Goal: Task Accomplishment & Management: Manage account settings

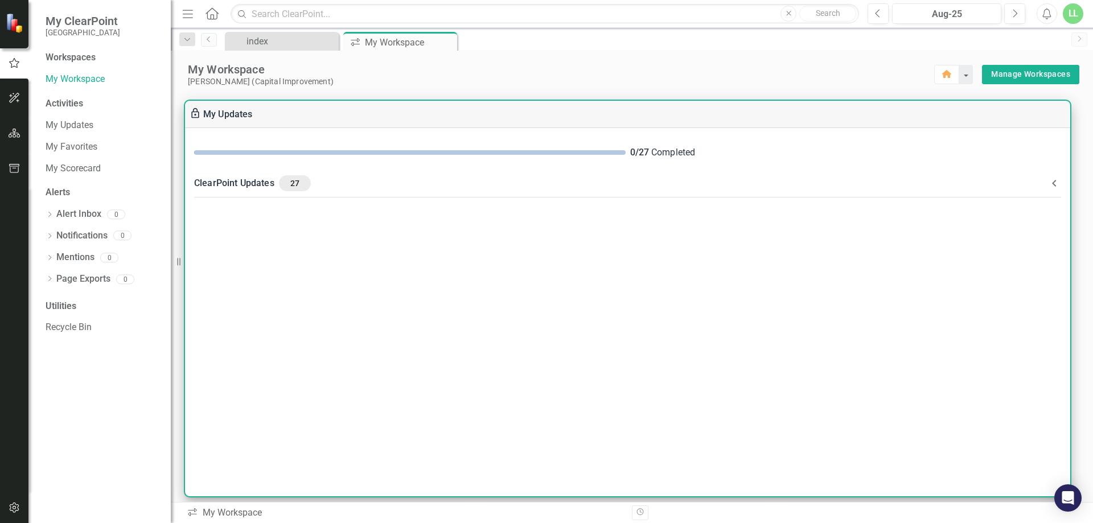
click at [240, 184] on div "ClearPoint Updates 27" at bounding box center [620, 183] width 853 height 16
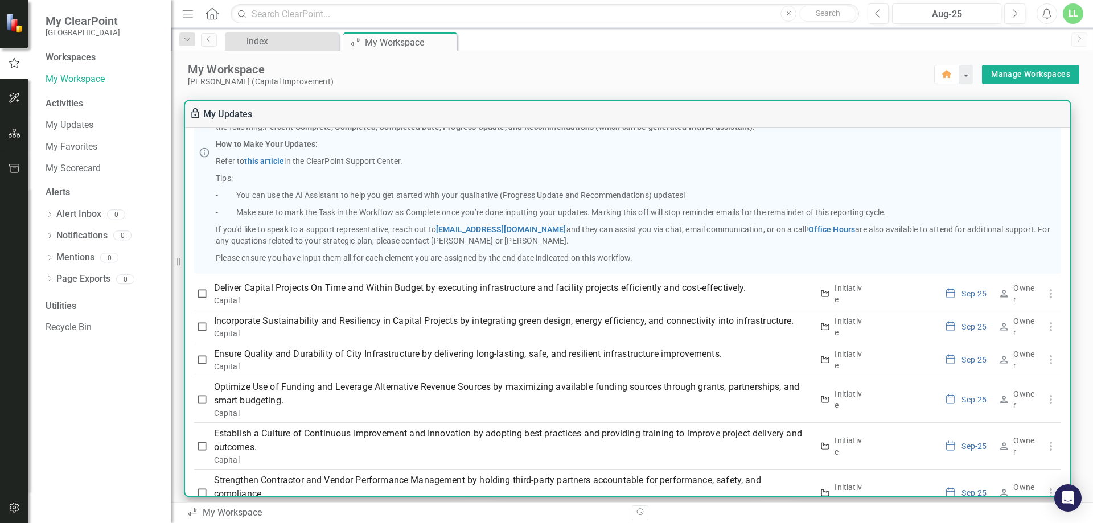
scroll to position [228, 0]
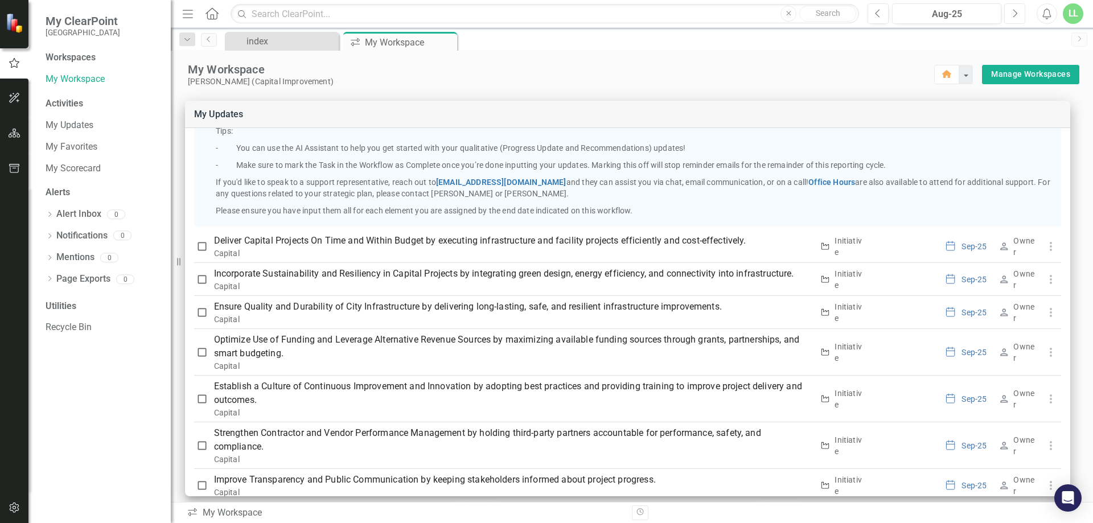
click at [819, 15] on icon "Next" at bounding box center [1014, 14] width 6 height 10
click at [819, 13] on div "LL" at bounding box center [1072, 13] width 20 height 20
click at [819, 36] on link "User Edit Profile" at bounding box center [1037, 34] width 90 height 21
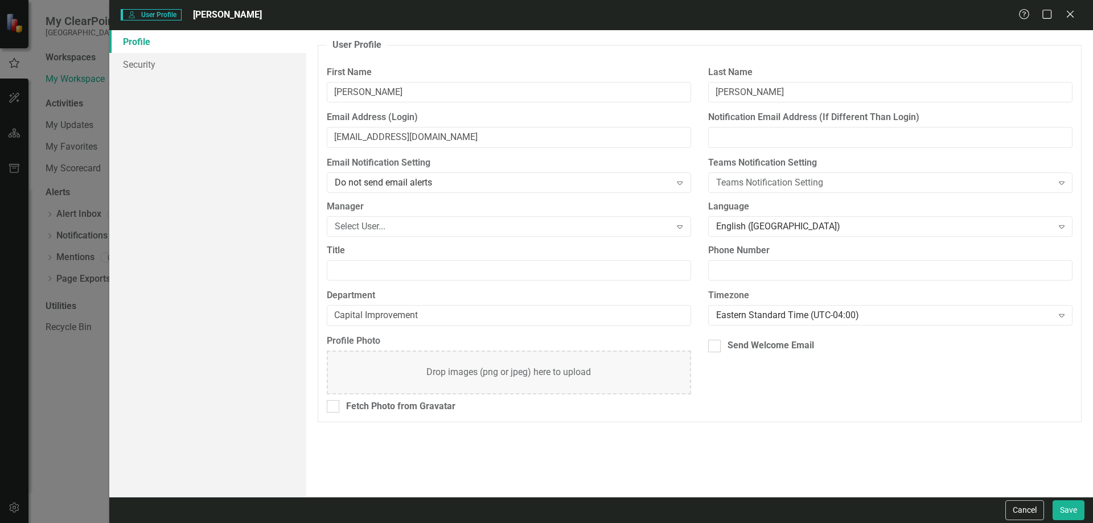
click at [672, 225] on div "Expand" at bounding box center [679, 226] width 20 height 18
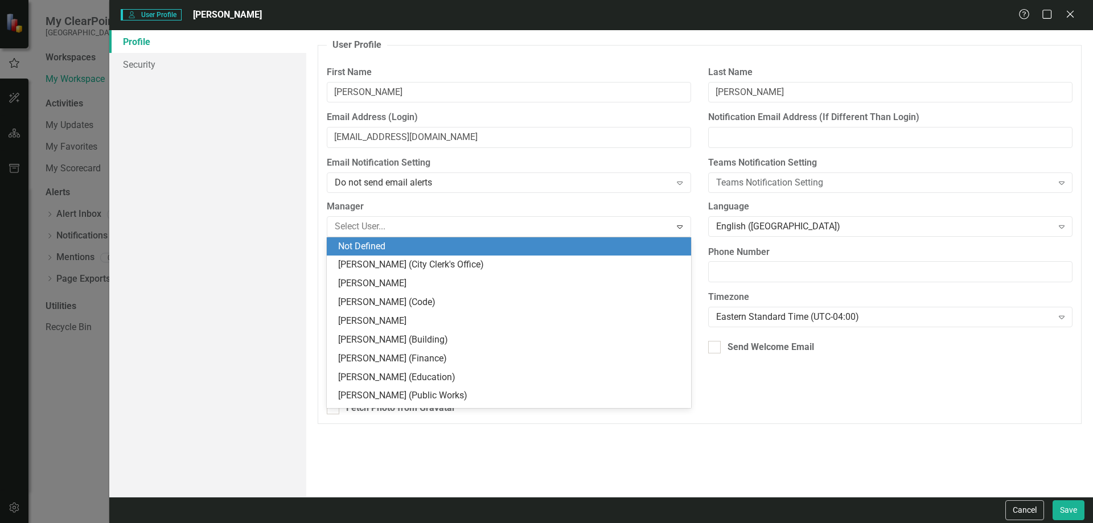
click at [704, 449] on div "User Profile ClearPoint has a wealth of options to help you ensure that people …" at bounding box center [699, 263] width 786 height 467
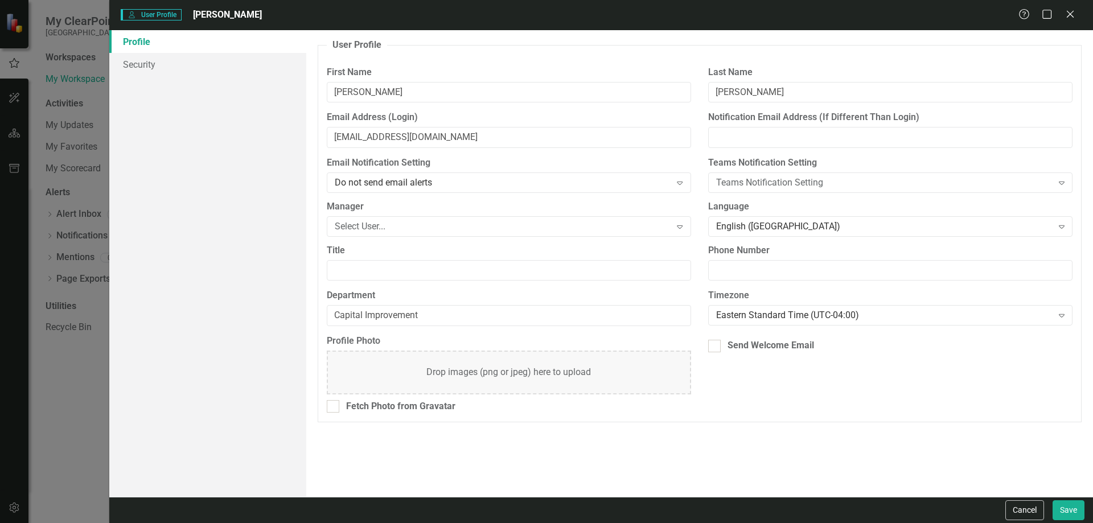
click at [819, 15] on icon at bounding box center [1069, 14] width 7 height 7
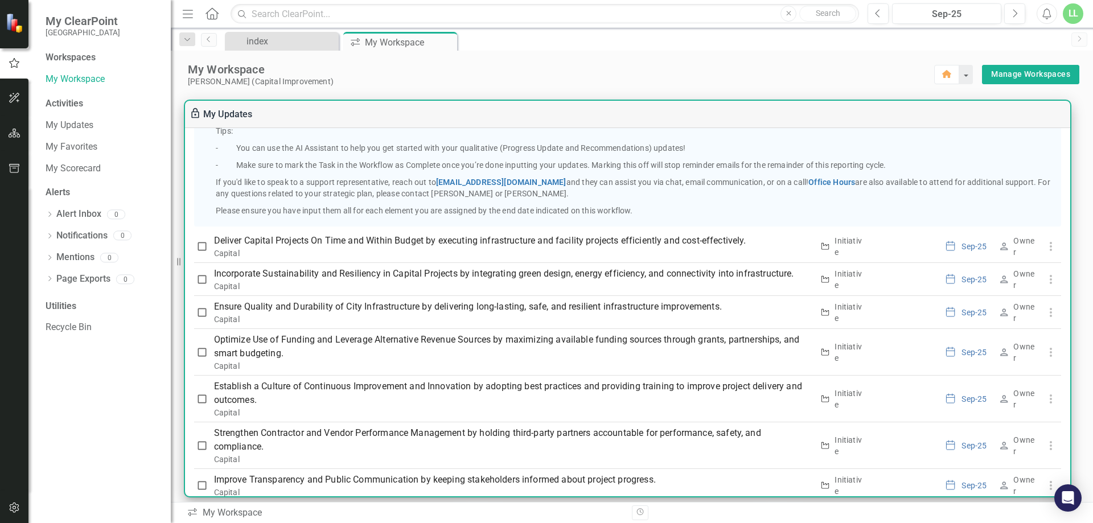
click at [396, 248] on p "Deliver Capital Projects On Time and Within Budget by executing infrastructure …" at bounding box center [513, 241] width 599 height 14
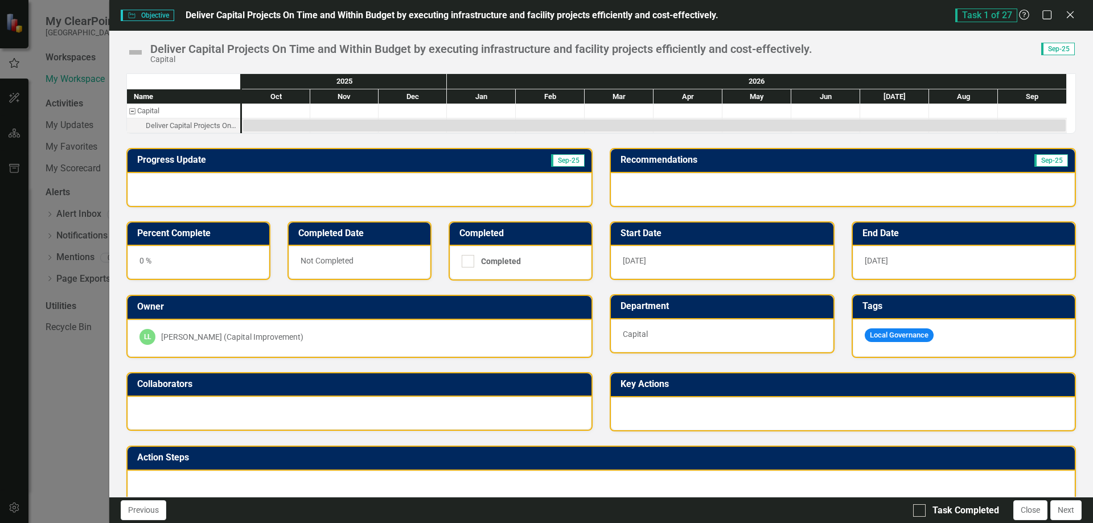
click at [819, 14] on icon "Close" at bounding box center [1069, 14] width 11 height 9
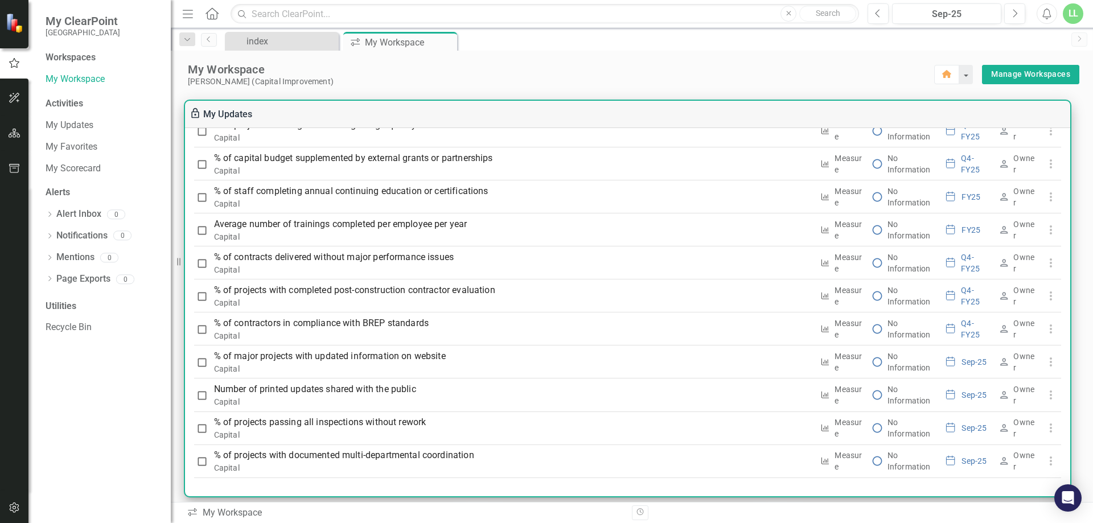
scroll to position [923, 0]
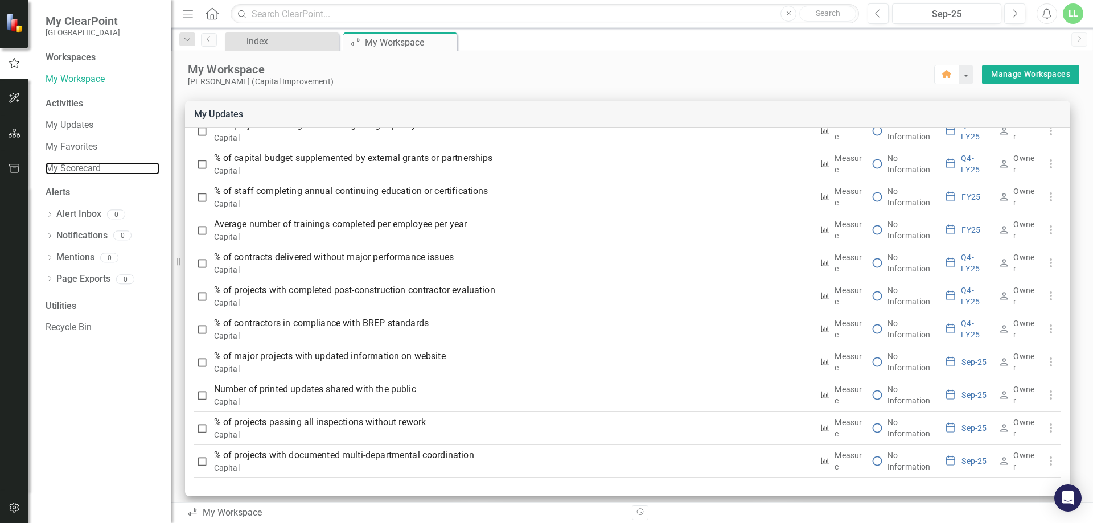
click at [67, 162] on link "My Scorecard" at bounding box center [103, 168] width 114 height 13
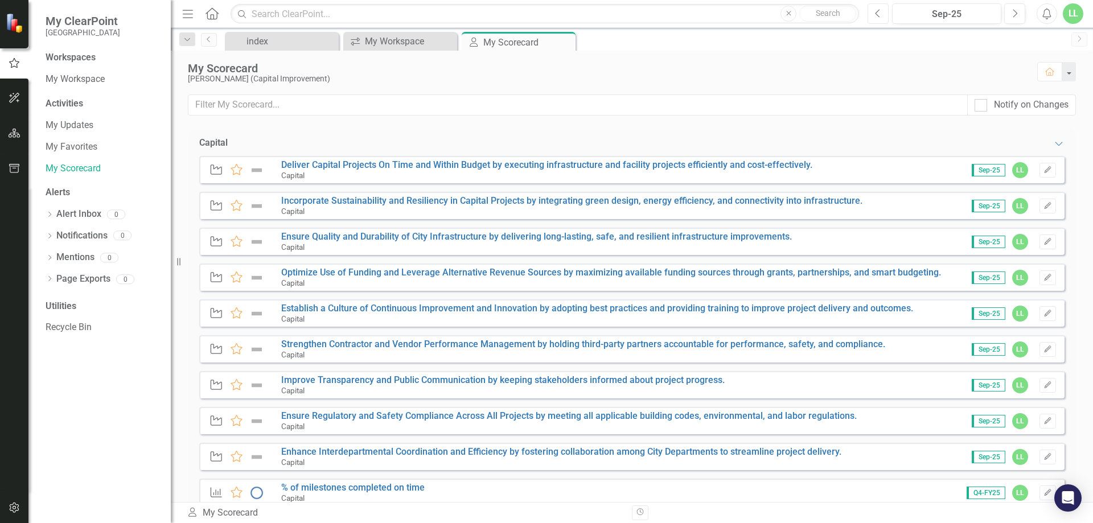
click at [819, 13] on icon "button" at bounding box center [877, 13] width 5 height 8
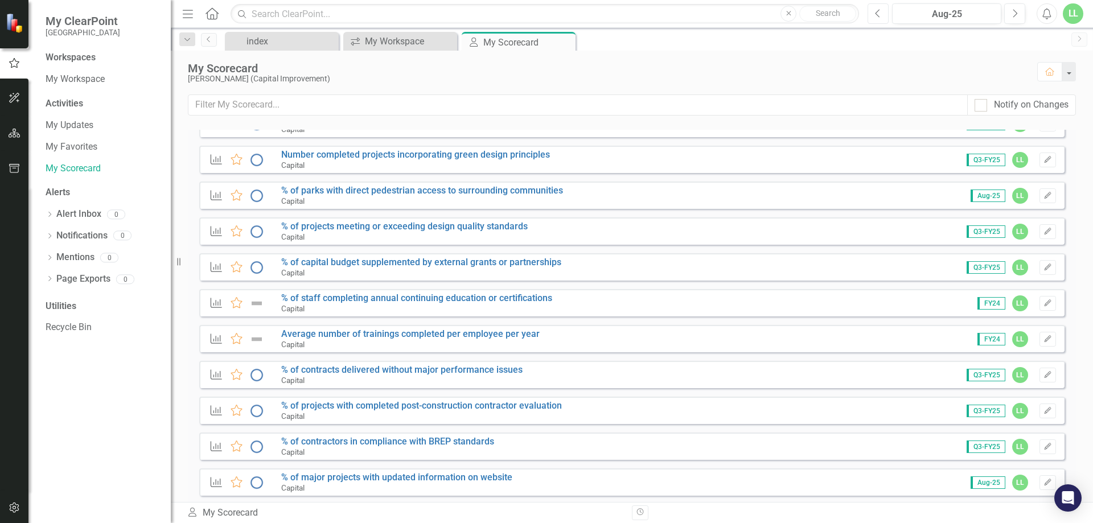
scroll to position [528, 0]
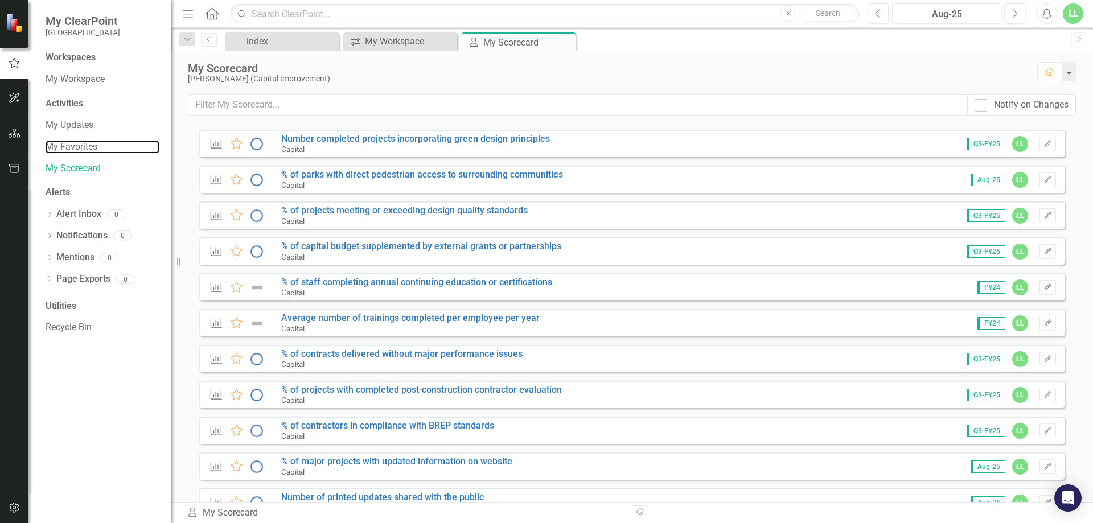
click at [56, 147] on link "My Favorites" at bounding box center [103, 147] width 114 height 13
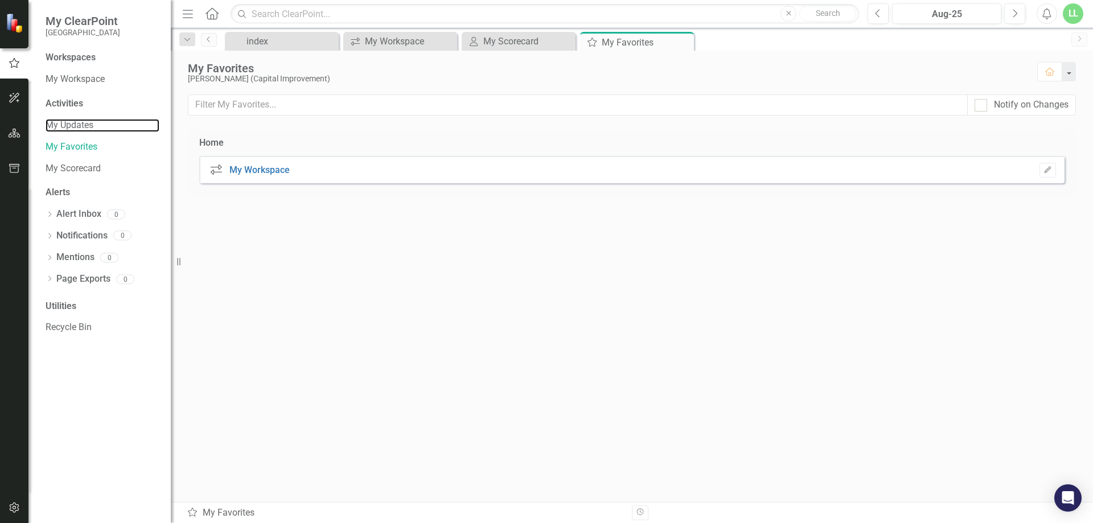
click at [65, 125] on link "My Updates" at bounding box center [103, 125] width 114 height 13
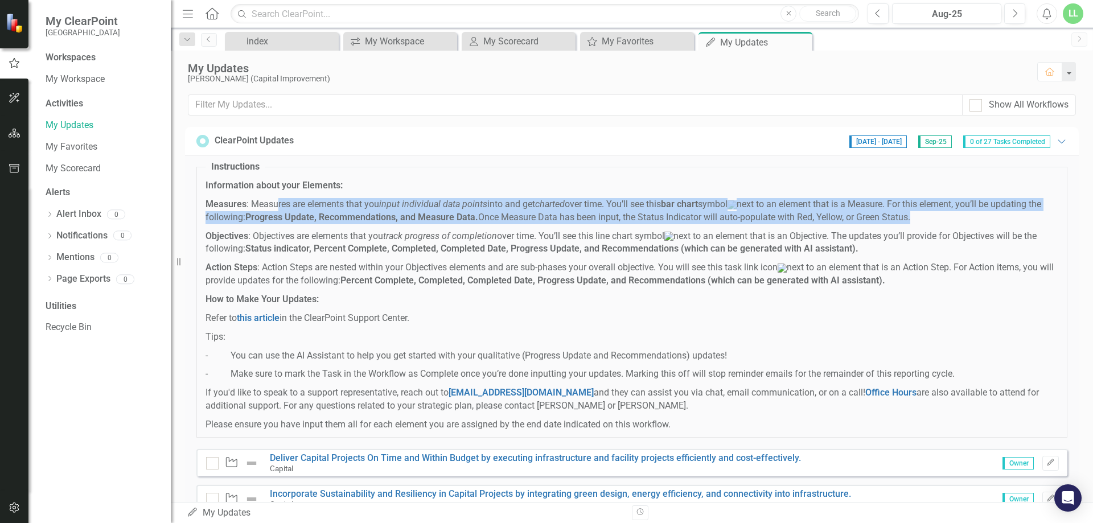
drag, startPoint x: 278, startPoint y: 205, endPoint x: 1036, endPoint y: 222, distance: 757.6
click at [819, 222] on p "Measures : Measures are elements that you input individual data points into and…" at bounding box center [631, 211] width 852 height 26
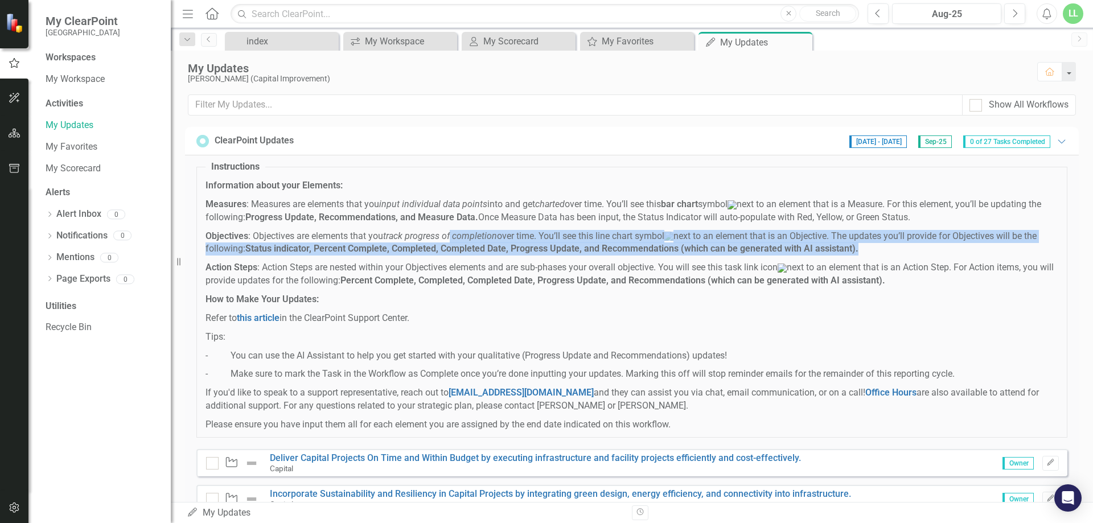
drag, startPoint x: 454, startPoint y: 238, endPoint x: 905, endPoint y: 256, distance: 452.2
click at [819, 256] on p "Objectives : Objectives are elements that you track progress of completion over…" at bounding box center [631, 243] width 852 height 26
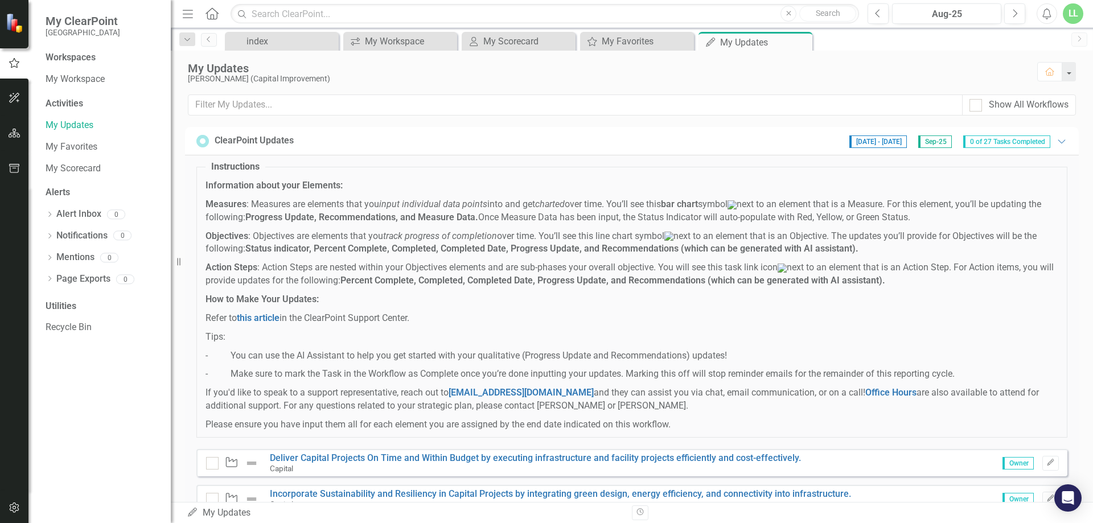
click at [261, 273] on p "Action Steps : Action Steps are nested within your Objectives elements and are …" at bounding box center [631, 274] width 852 height 26
drag, startPoint x: 258, startPoint y: 273, endPoint x: 429, endPoint y: 327, distance: 178.9
click at [429, 327] on span "Information about your Elements: Measures : Measures are elements that you inpu…" at bounding box center [631, 305] width 852 height 252
click at [439, 322] on p "Refer to this article in the ClearPoint Support Center." at bounding box center [631, 318] width 852 height 13
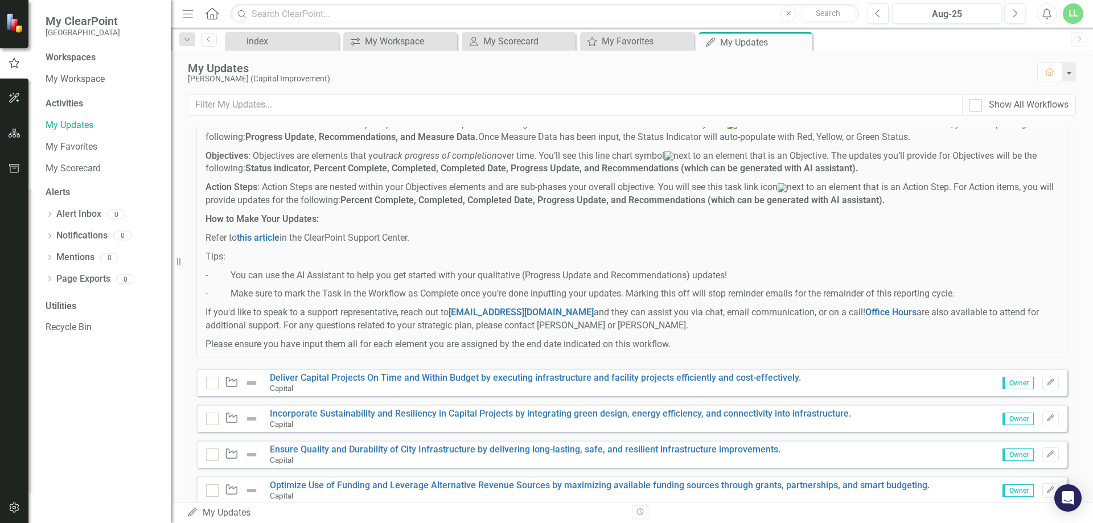
scroll to position [114, 0]
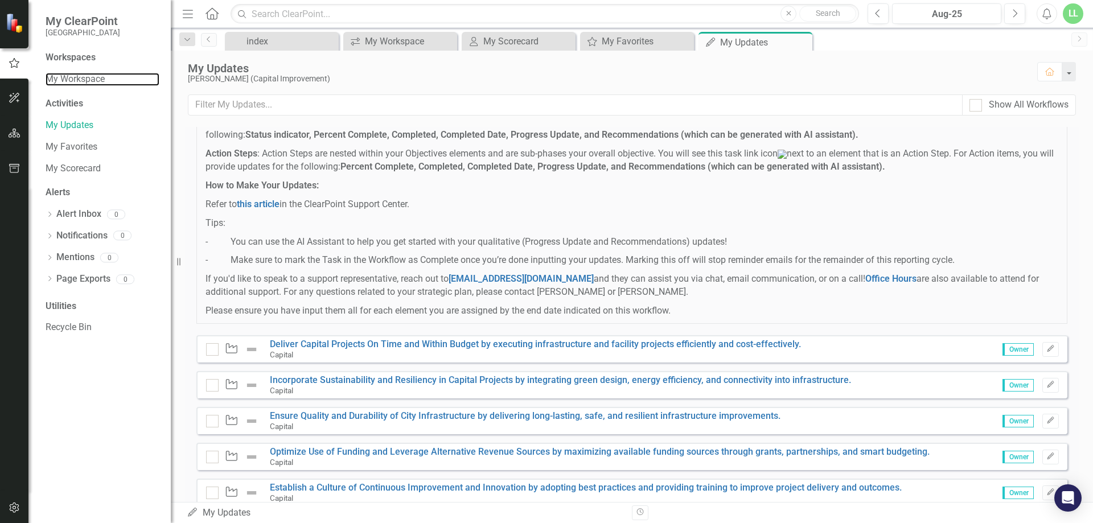
click at [68, 77] on link "My Workspace" at bounding box center [103, 79] width 114 height 13
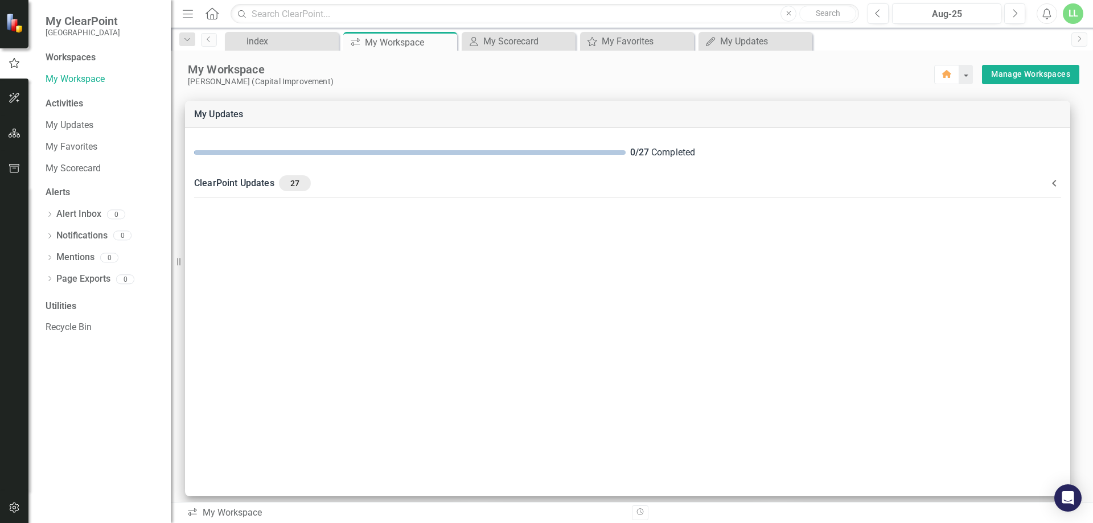
click at [78, 161] on div "My Scorecard" at bounding box center [103, 168] width 114 height 19
click at [80, 167] on link "My Scorecard" at bounding box center [103, 168] width 114 height 13
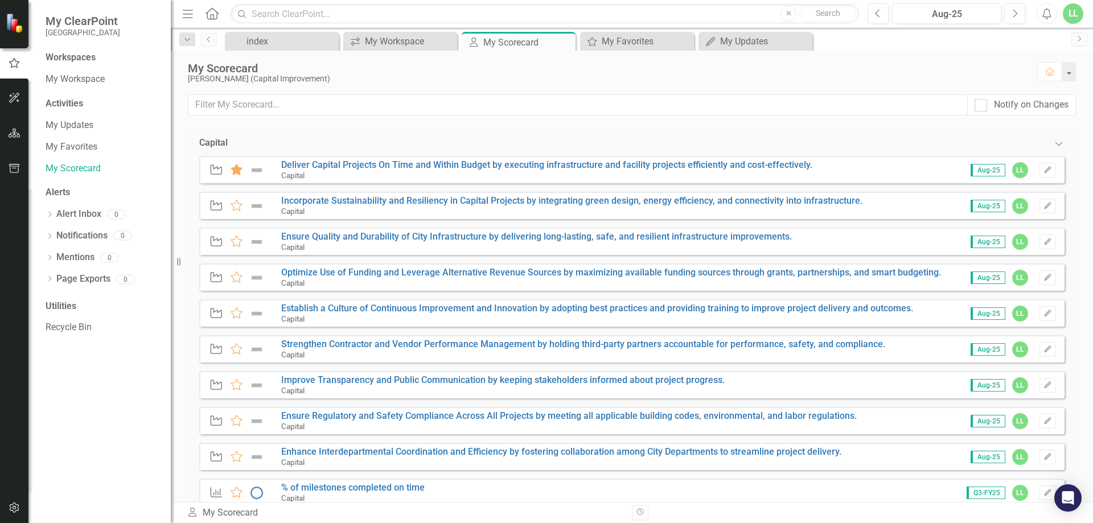
click at [237, 169] on icon at bounding box center [236, 169] width 12 height 11
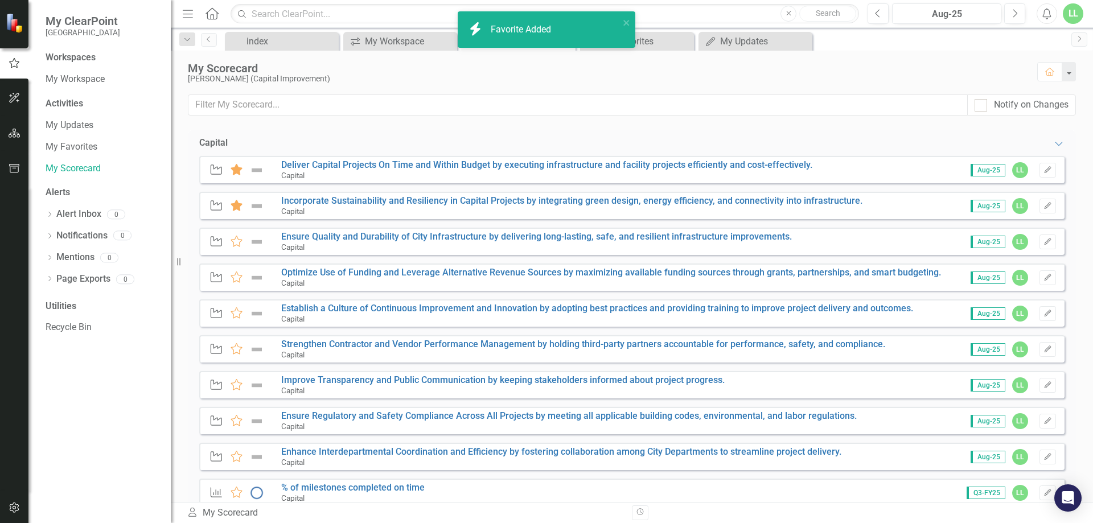
click at [237, 209] on icon at bounding box center [236, 205] width 12 height 11
click at [240, 242] on icon at bounding box center [236, 241] width 12 height 11
click at [240, 282] on icon "Favorite" at bounding box center [236, 276] width 15 height 11
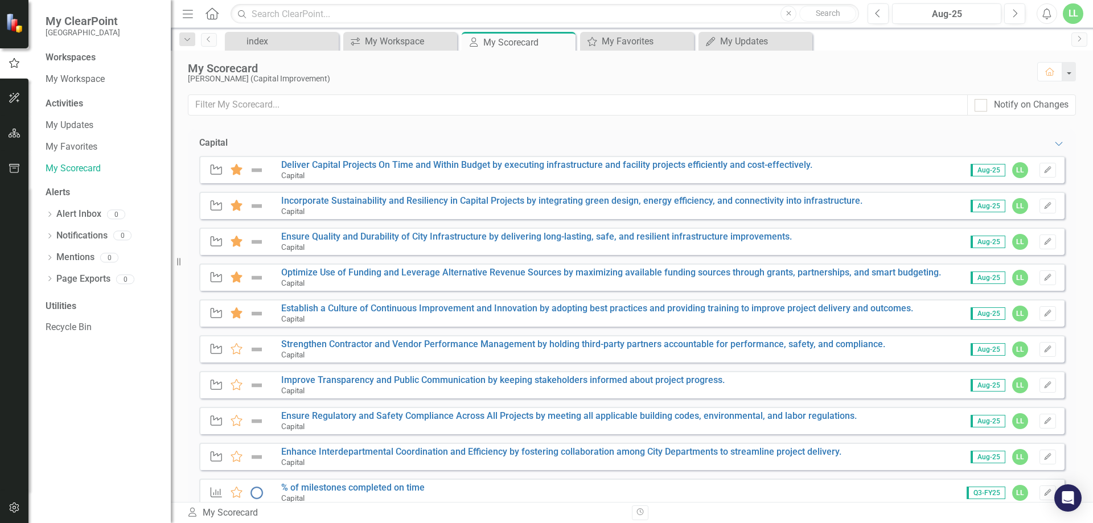
click at [235, 316] on icon at bounding box center [236, 312] width 12 height 11
click at [234, 351] on icon at bounding box center [236, 348] width 12 height 11
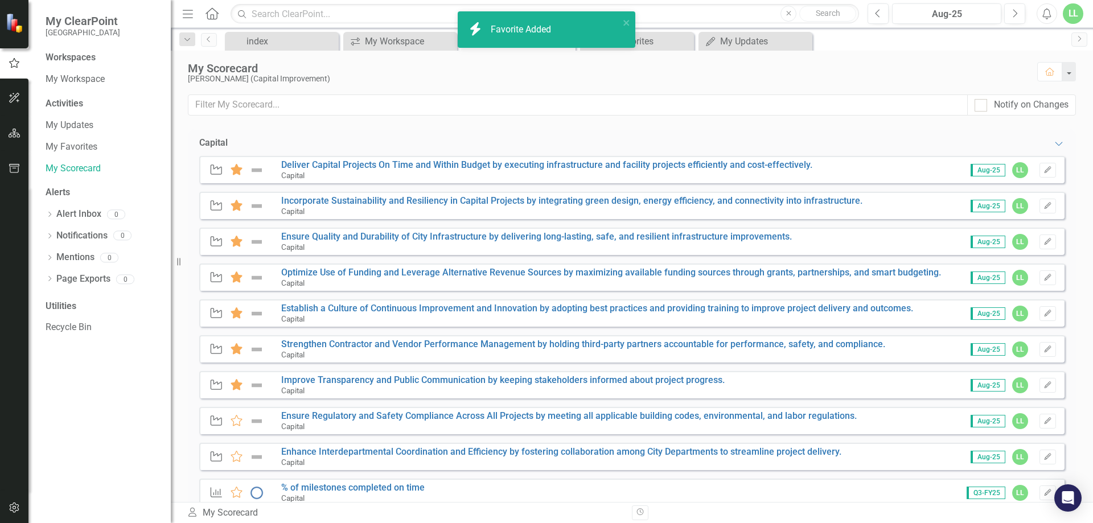
click at [236, 388] on icon at bounding box center [236, 384] width 12 height 11
click at [237, 421] on icon at bounding box center [236, 420] width 12 height 11
click at [232, 454] on icon "Favorite" at bounding box center [236, 456] width 15 height 11
click at [234, 454] on icon at bounding box center [236, 492] width 12 height 11
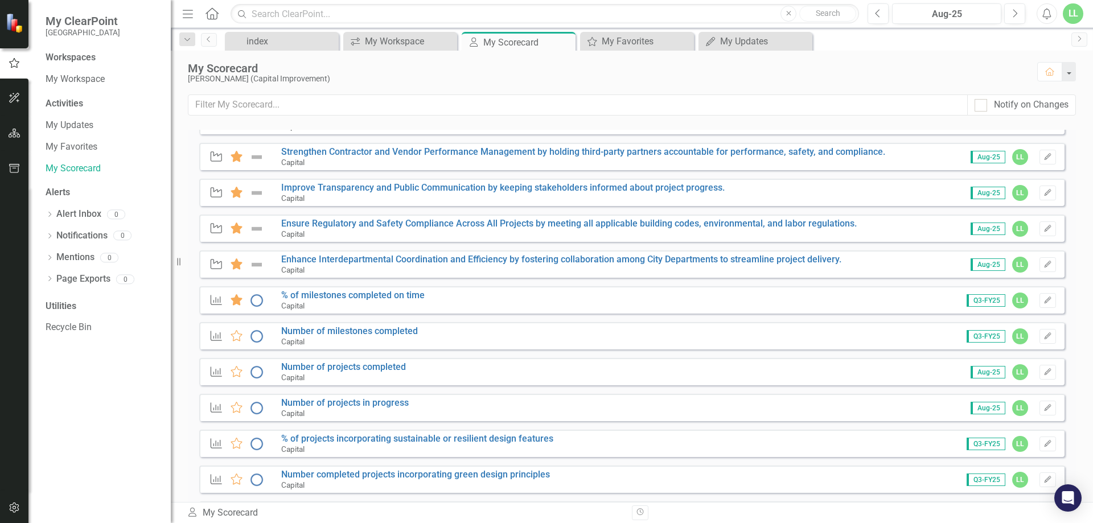
scroll to position [228, 0]
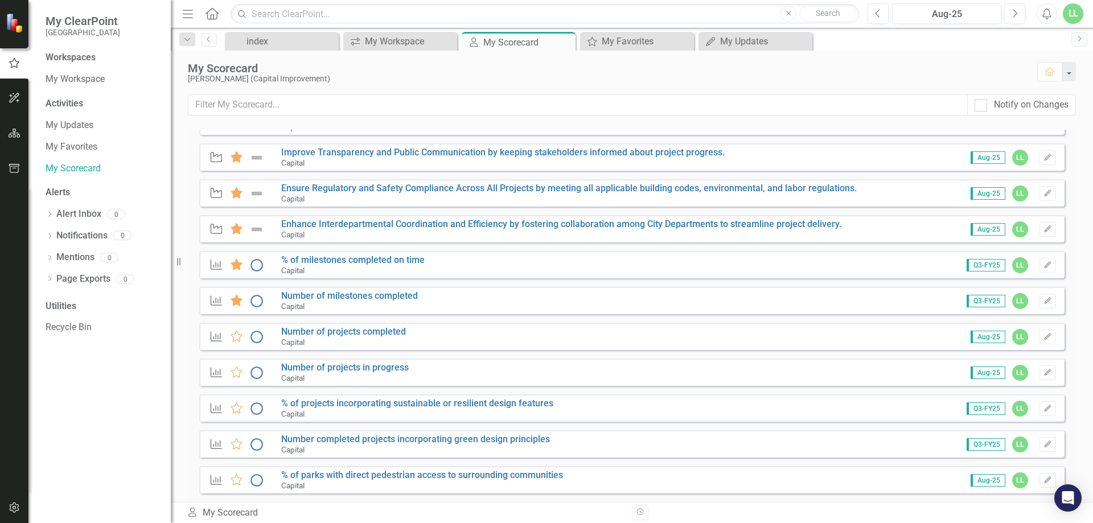
click at [240, 302] on icon at bounding box center [236, 300] width 12 height 11
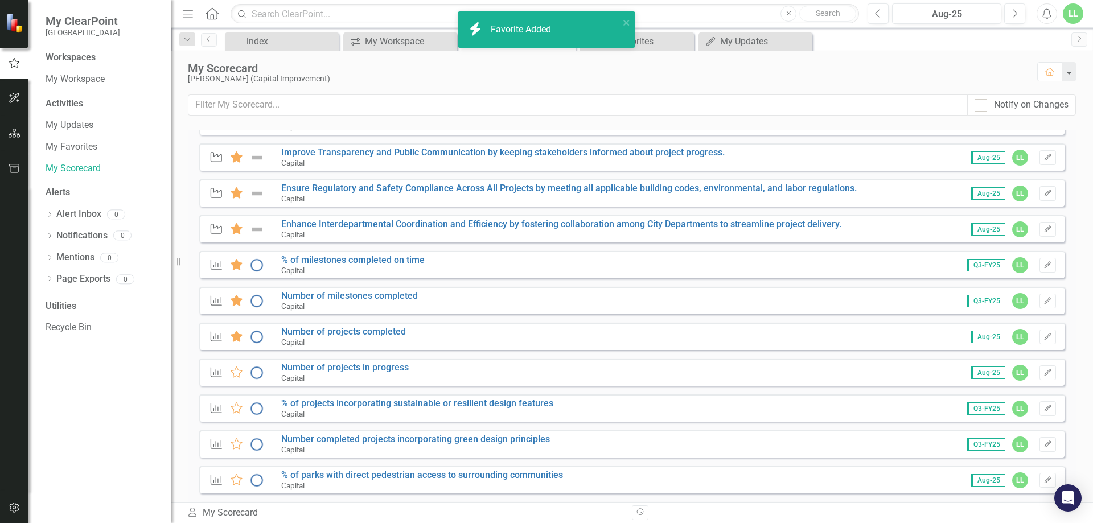
click at [233, 341] on icon at bounding box center [236, 336] width 12 height 11
click at [237, 376] on icon at bounding box center [236, 371] width 12 height 11
click at [232, 411] on icon "Favorite" at bounding box center [236, 407] width 15 height 11
click at [236, 446] on icon at bounding box center [236, 443] width 12 height 11
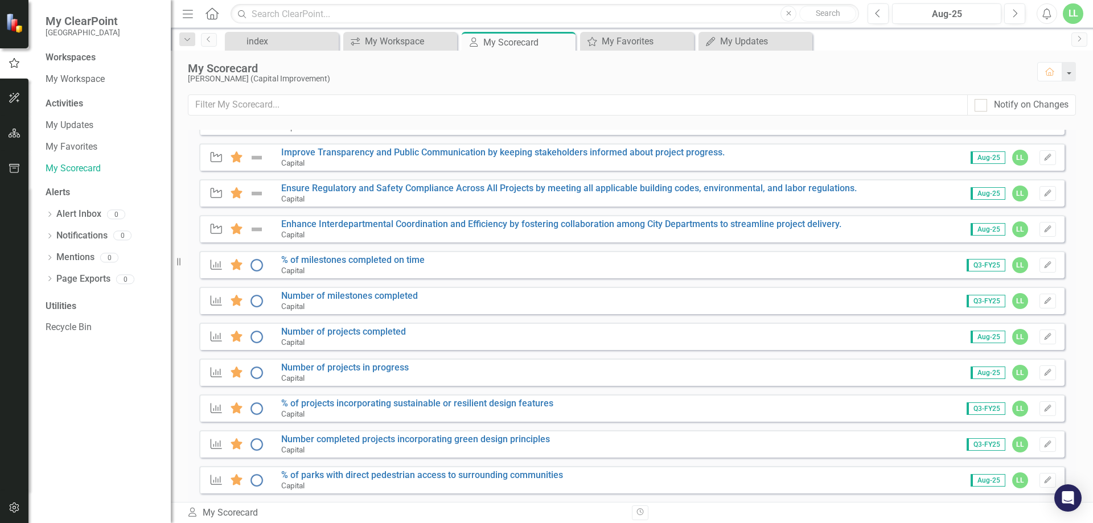
click at [236, 454] on icon "Favorite" at bounding box center [236, 479] width 15 height 11
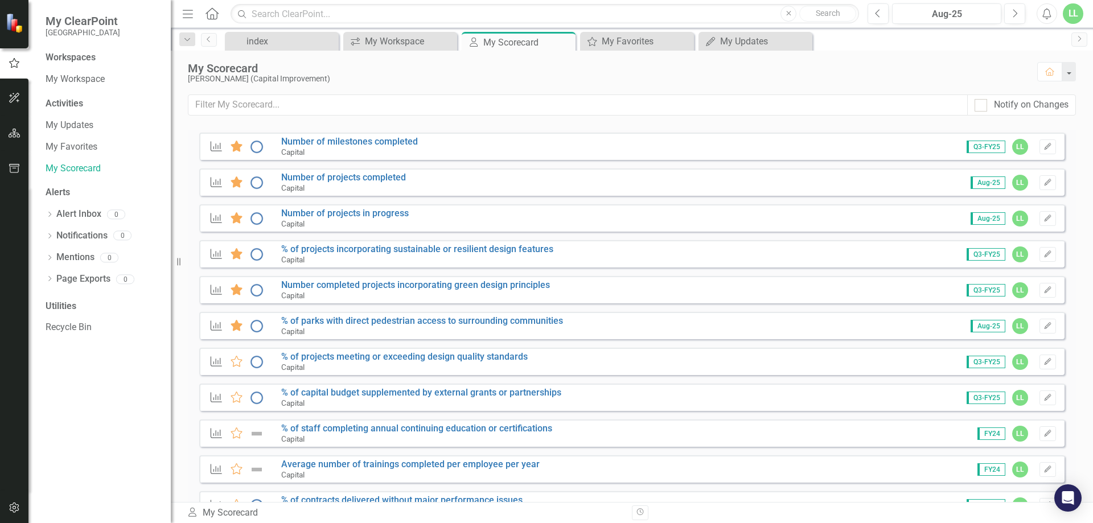
scroll to position [398, 0]
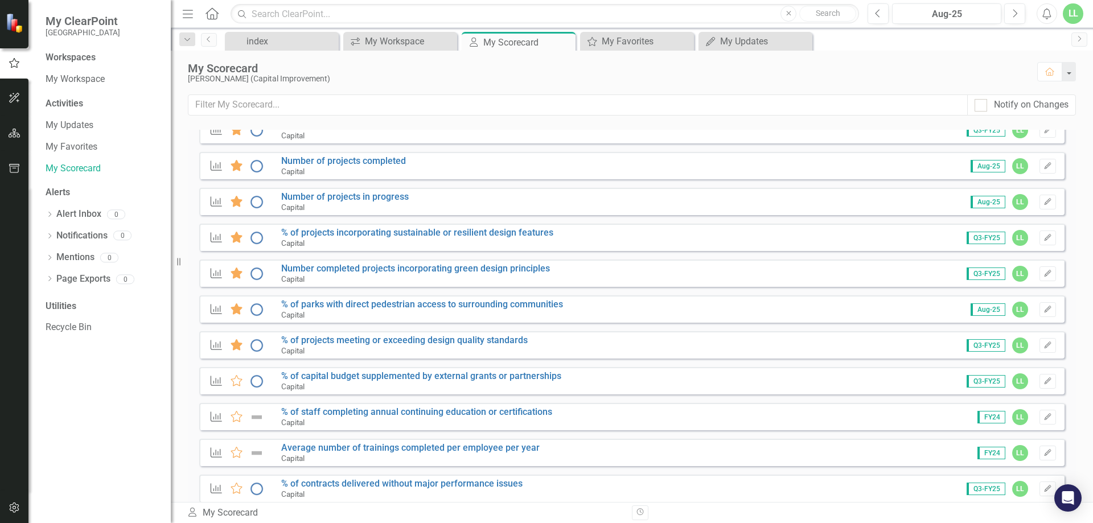
click at [236, 347] on icon at bounding box center [236, 344] width 12 height 11
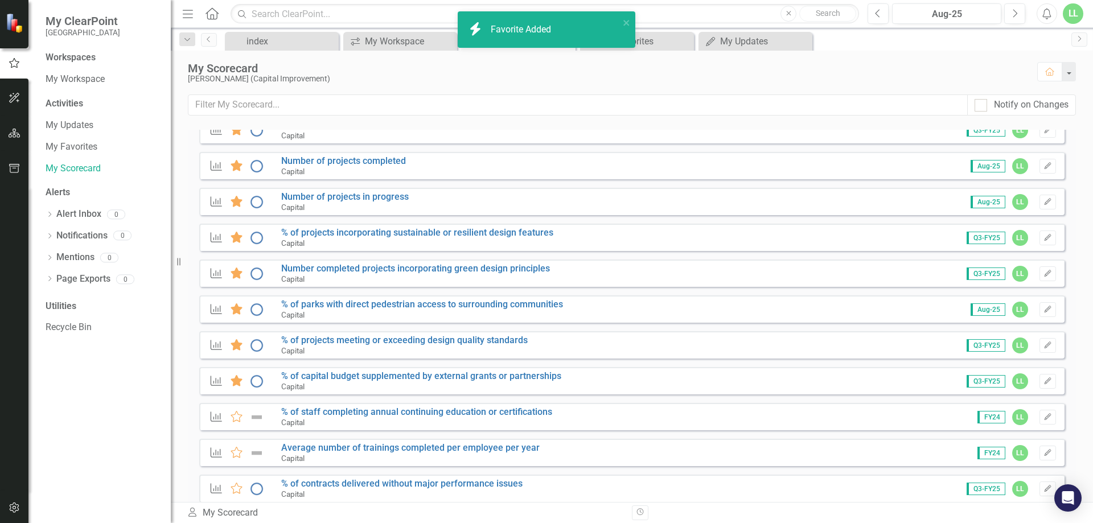
click at [236, 384] on icon at bounding box center [236, 380] width 12 height 11
click at [234, 420] on icon at bounding box center [236, 416] width 12 height 11
click at [238, 453] on icon at bounding box center [236, 452] width 12 height 11
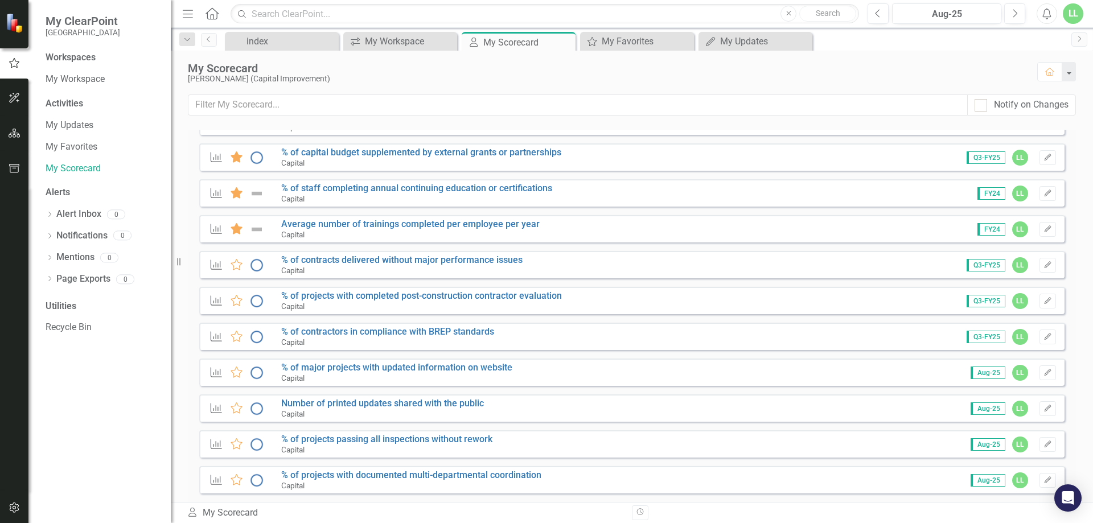
scroll to position [626, 0]
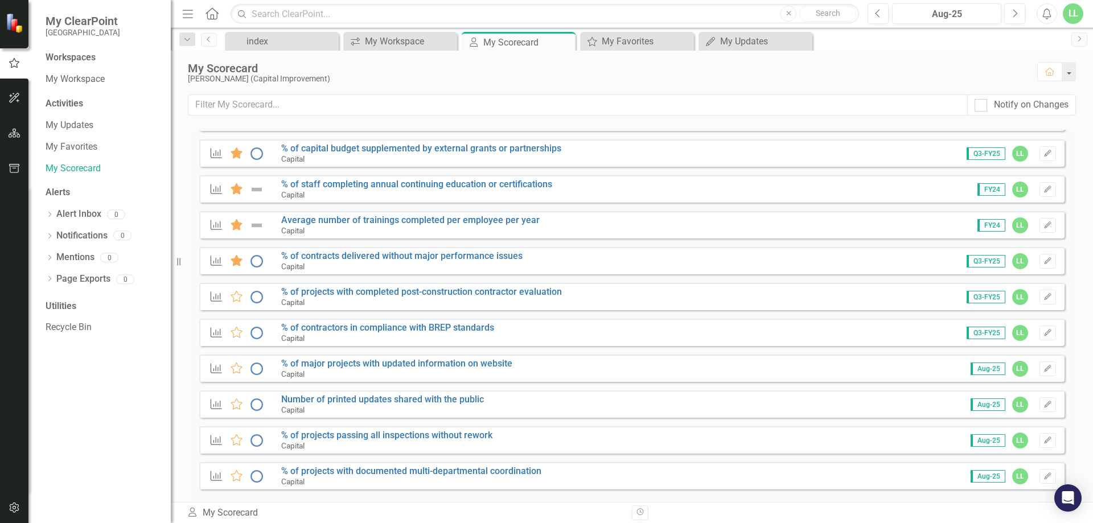
click at [234, 263] on icon at bounding box center [236, 260] width 12 height 11
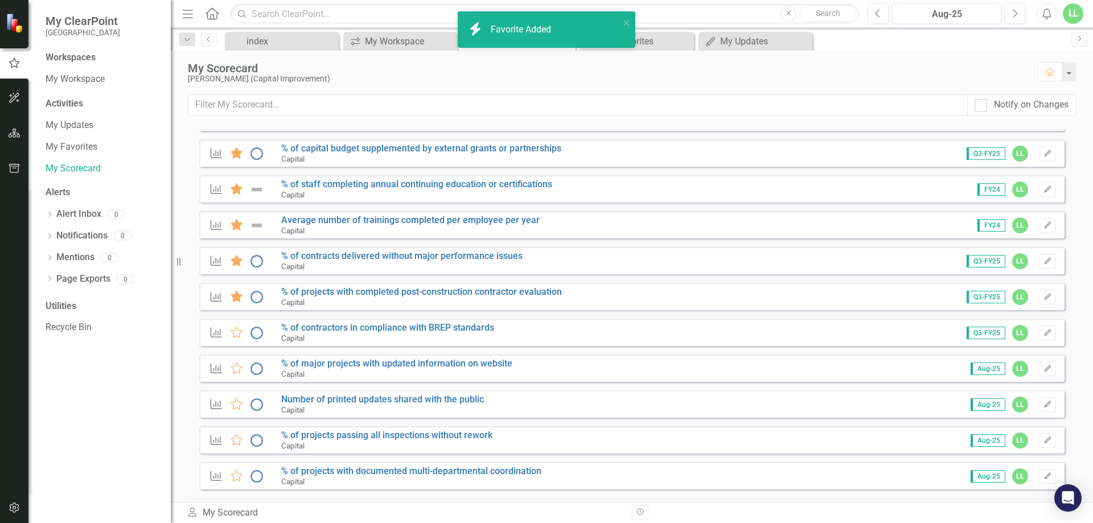
click at [236, 298] on icon at bounding box center [236, 296] width 12 height 11
click at [235, 335] on icon at bounding box center [236, 332] width 12 height 11
click at [238, 370] on icon at bounding box center [236, 367] width 12 height 11
click at [239, 405] on icon at bounding box center [236, 403] width 12 height 11
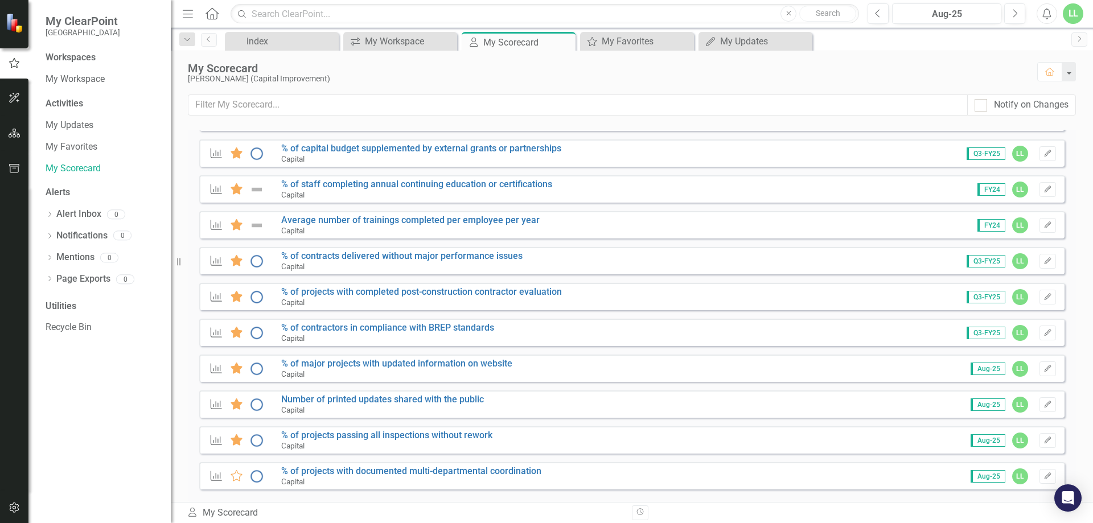
click at [236, 439] on icon at bounding box center [236, 439] width 12 height 11
click at [237, 454] on icon at bounding box center [236, 475] width 12 height 11
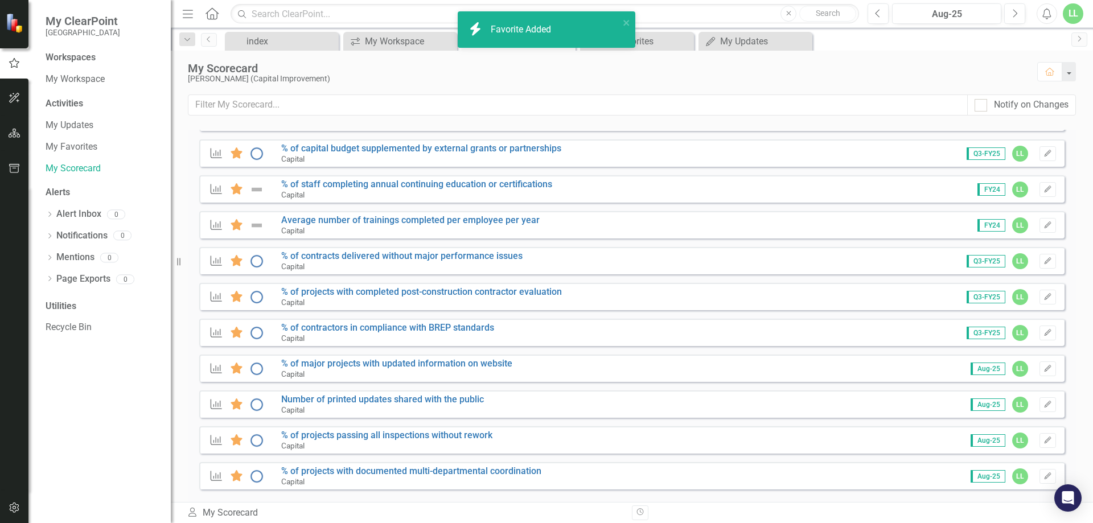
scroll to position [642, 0]
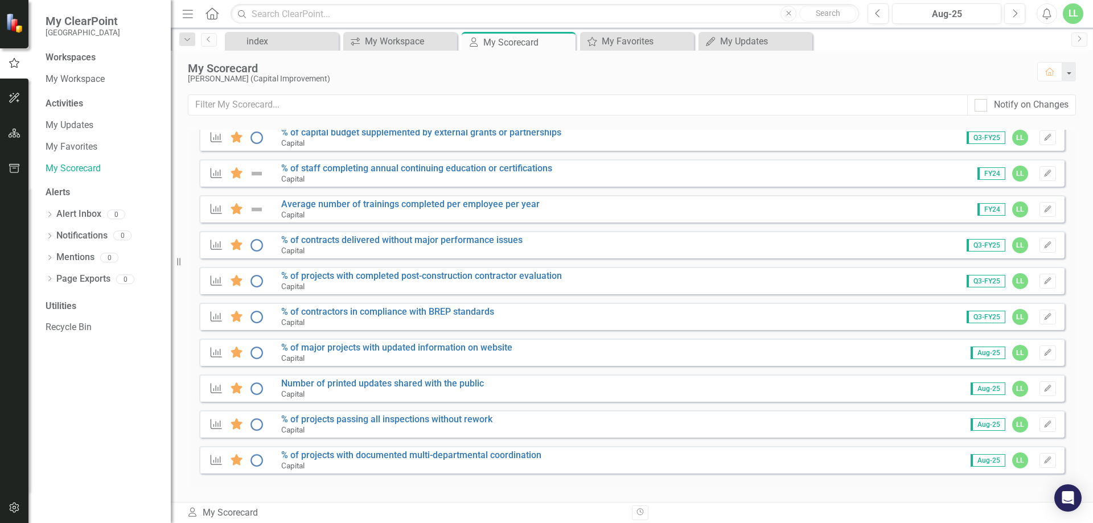
click at [78, 71] on div "My Workspace" at bounding box center [103, 79] width 114 height 19
click at [77, 80] on link "My Workspace" at bounding box center [103, 79] width 114 height 13
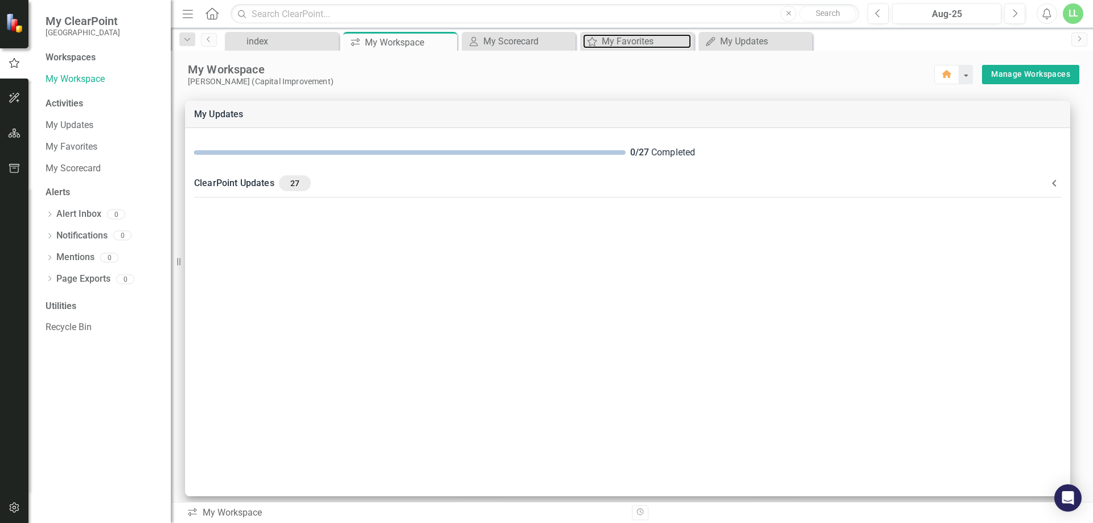
click at [642, 42] on div "My Favorites" at bounding box center [645, 41] width 89 height 14
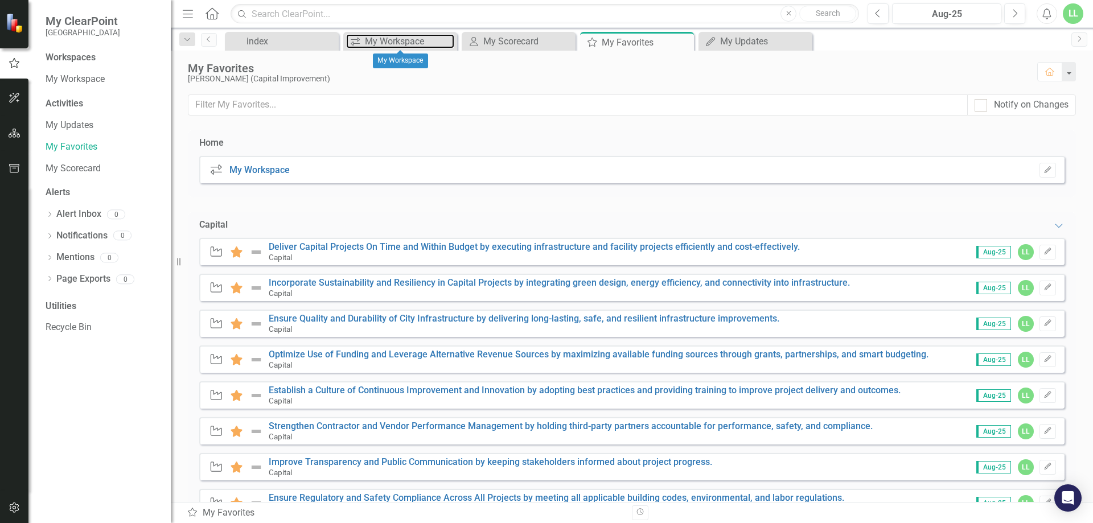
click at [399, 44] on div "My Workspace" at bounding box center [409, 41] width 89 height 14
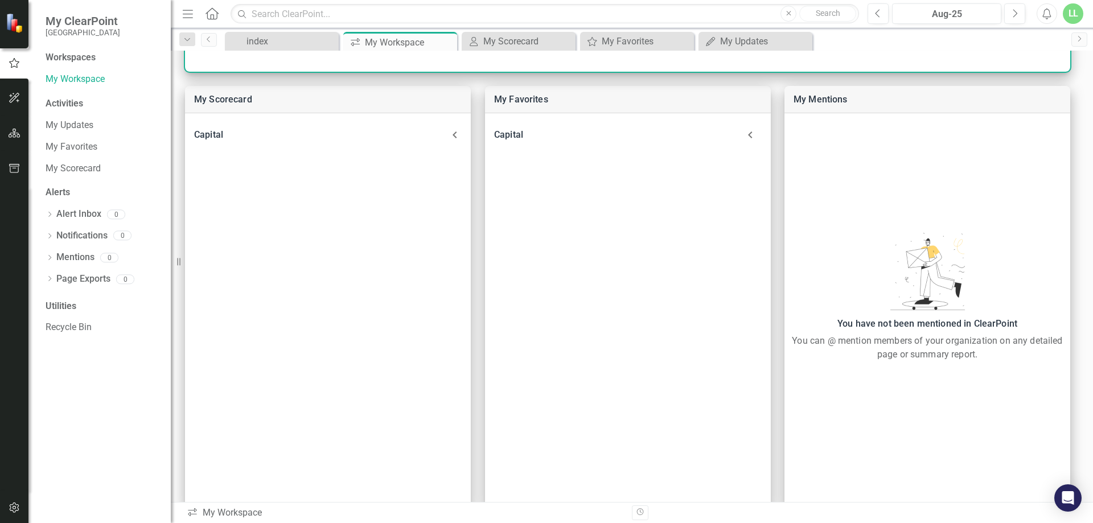
scroll to position [444, 0]
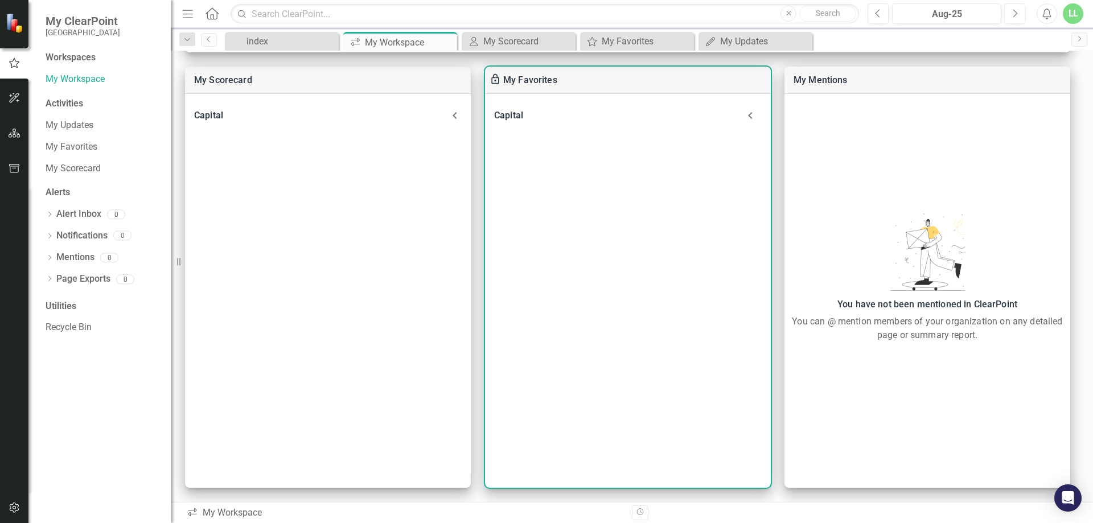
click at [749, 116] on icon at bounding box center [750, 115] width 23 height 23
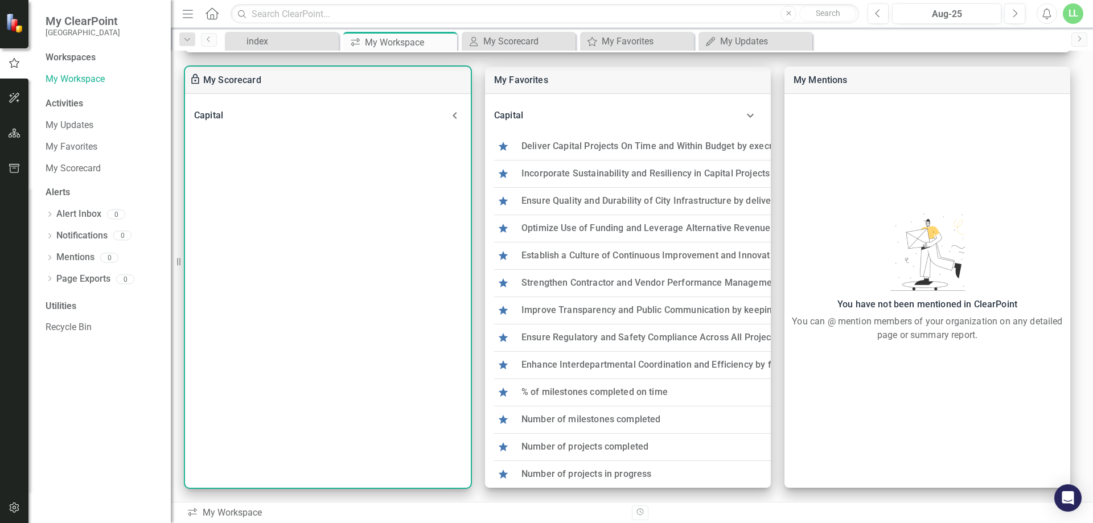
click at [455, 120] on icon at bounding box center [455, 116] width 14 height 14
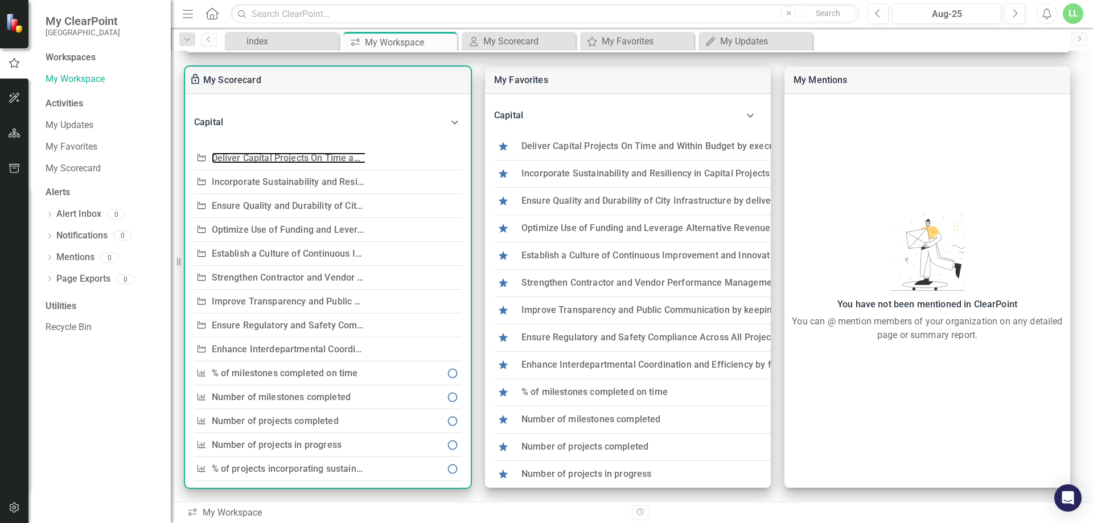
click at [306, 156] on link "Deliver Capital Projects On Time and Within Budget by executing infrastructure …" at bounding box center [483, 158] width 543 height 11
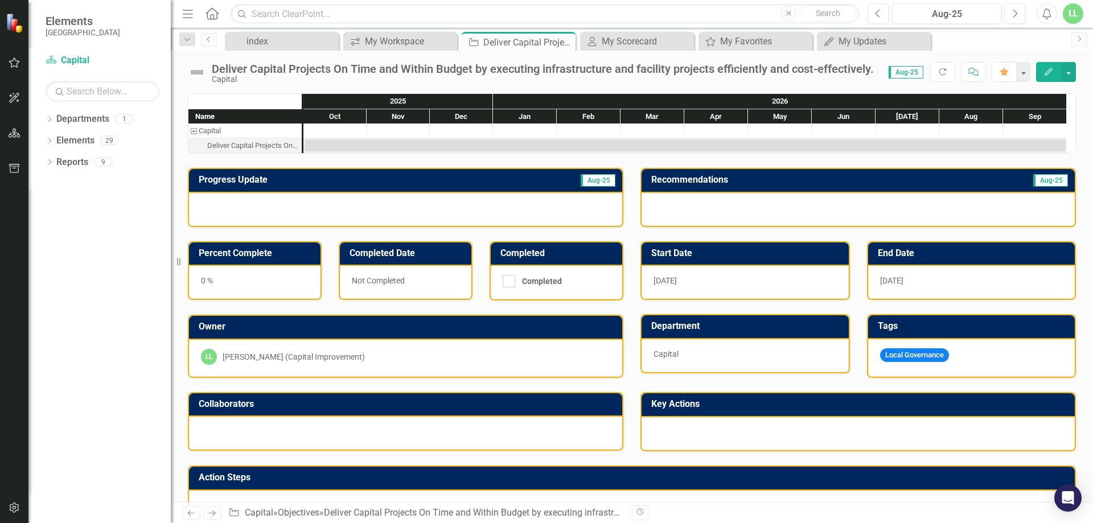
click at [51, 139] on icon "Dropdown" at bounding box center [50, 142] width 8 height 6
click at [55, 183] on icon "Dropdown" at bounding box center [55, 185] width 8 height 6
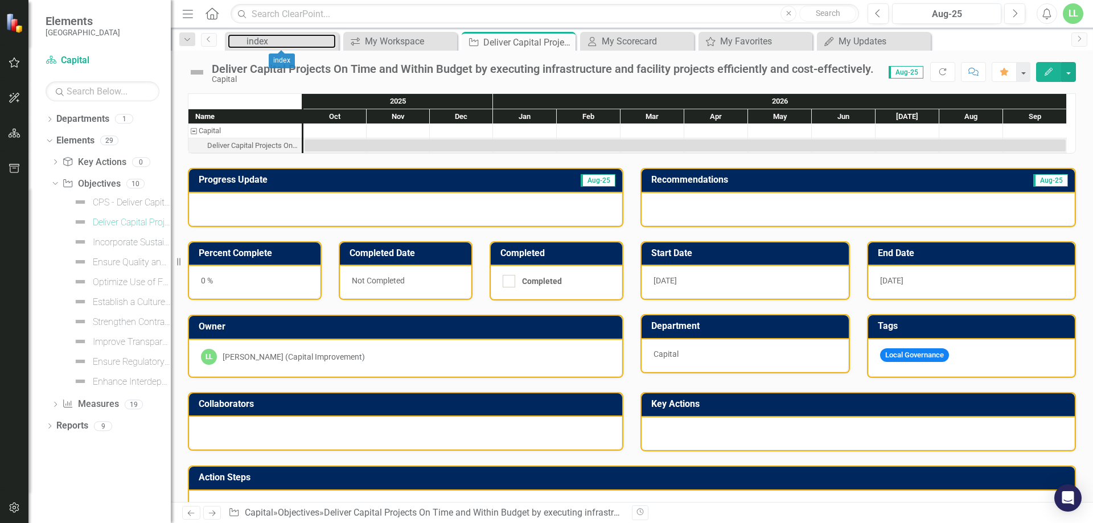
click at [275, 41] on div "index" at bounding box center [290, 41] width 89 height 14
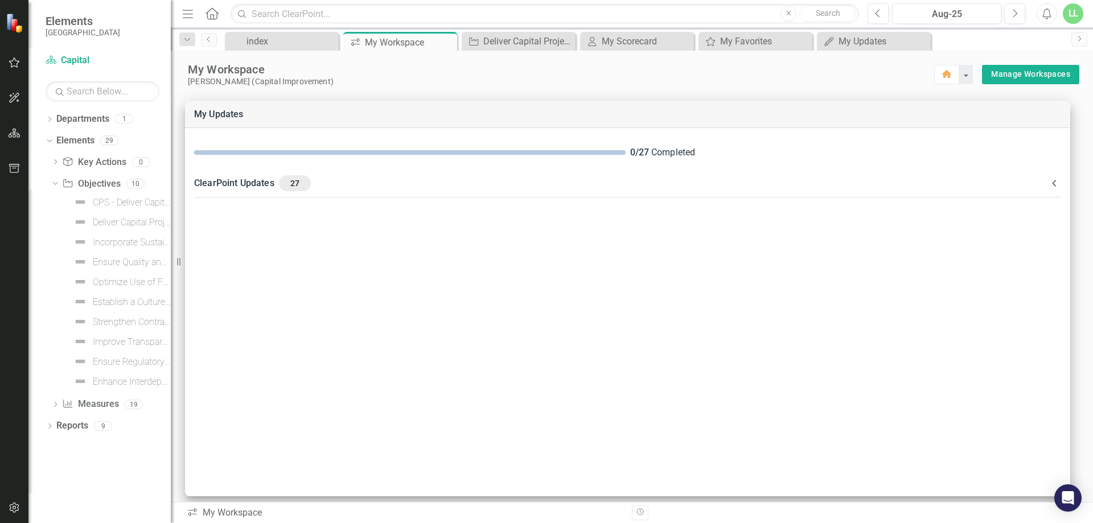
click at [54, 181] on icon "Dropdown" at bounding box center [54, 183] width 6 height 8
click at [72, 63] on link "Department Capital" at bounding box center [103, 60] width 114 height 13
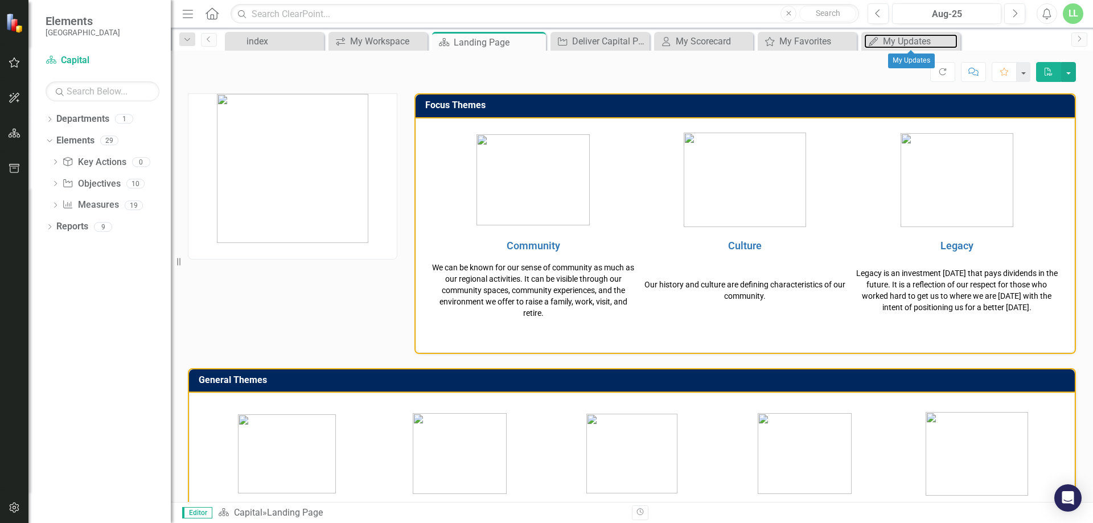
click at [819, 39] on div "My Updates" at bounding box center [920, 41] width 75 height 14
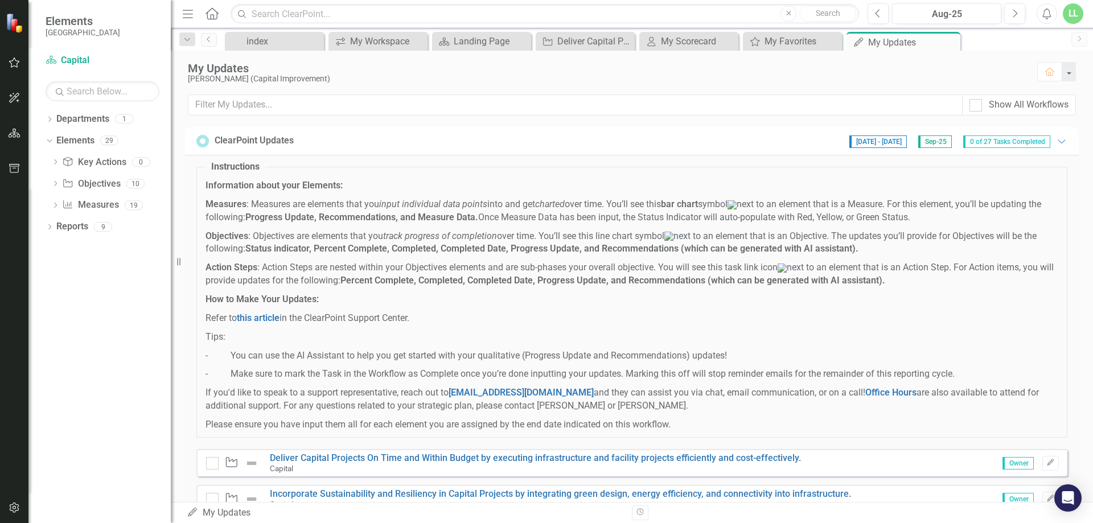
drag, startPoint x: 436, startPoint y: 361, endPoint x: 860, endPoint y: 398, distance: 425.6
click at [819, 398] on span "Information about your Elements: Measures : Measures are elements that you inpu…" at bounding box center [631, 305] width 852 height 252
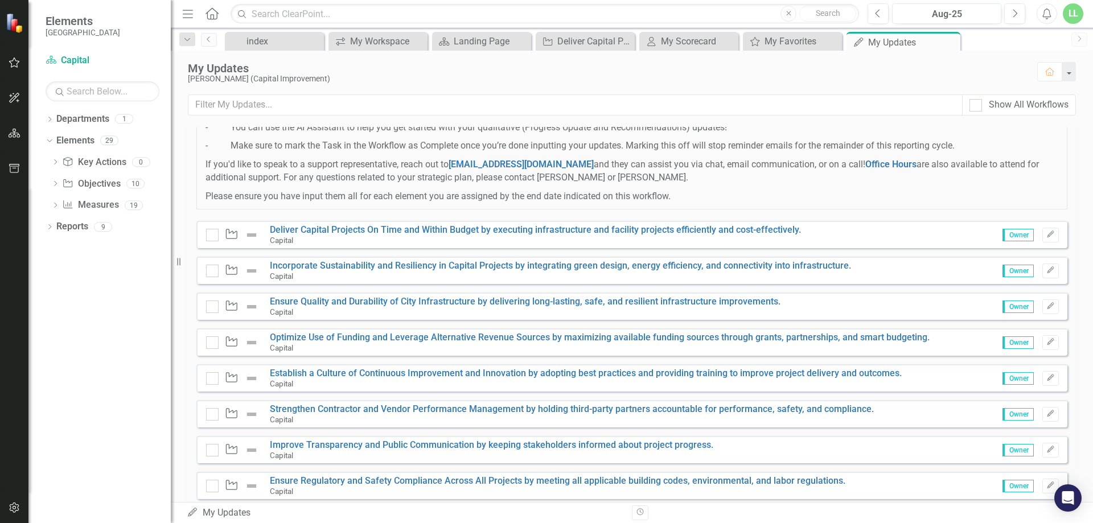
scroll to position [228, 0]
click at [819, 241] on button "Edit" at bounding box center [1050, 235] width 17 height 15
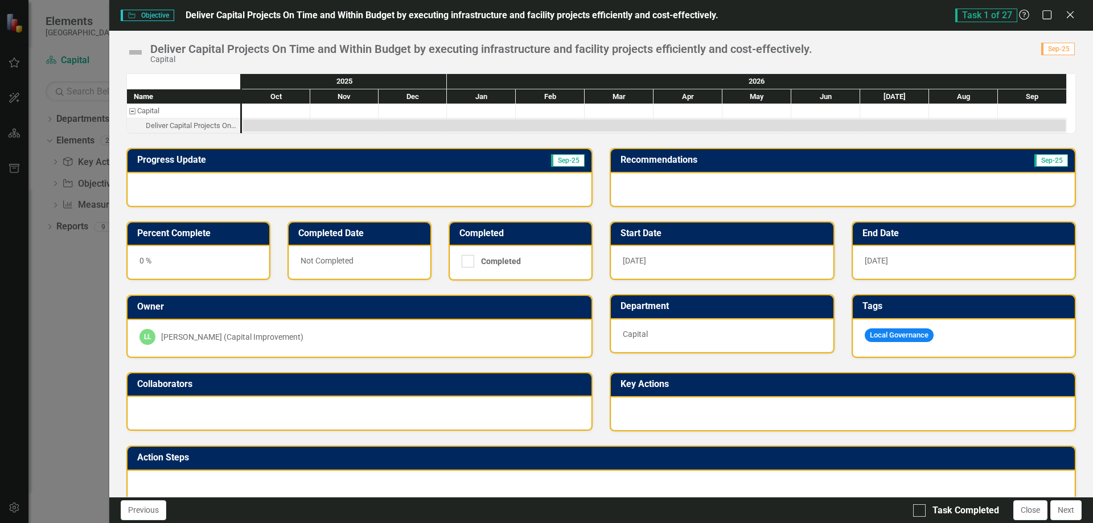
click at [134, 53] on img at bounding box center [135, 52] width 18 height 18
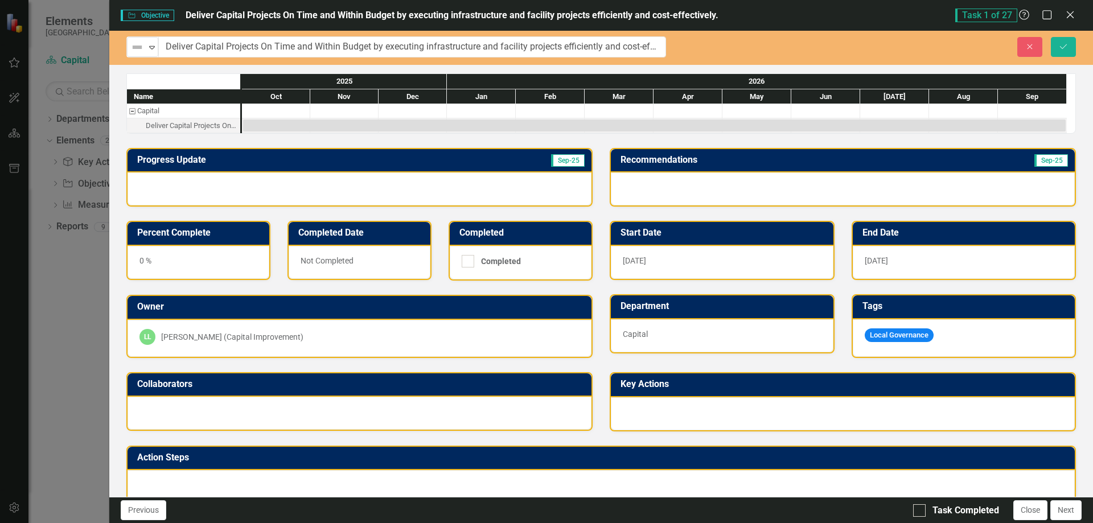
click at [149, 47] on icon "Expand" at bounding box center [151, 47] width 11 height 9
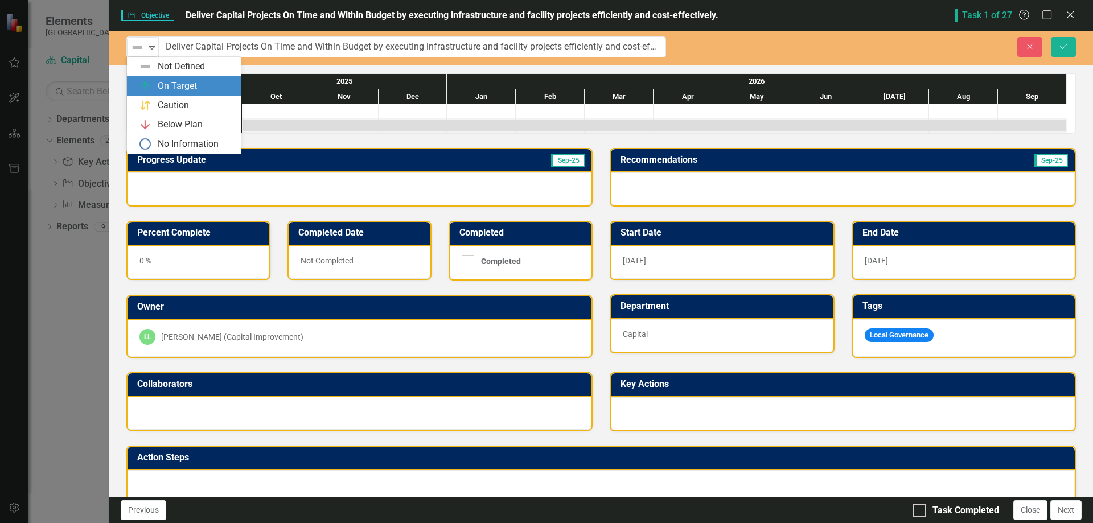
click at [162, 84] on div "On Target" at bounding box center [177, 86] width 39 height 13
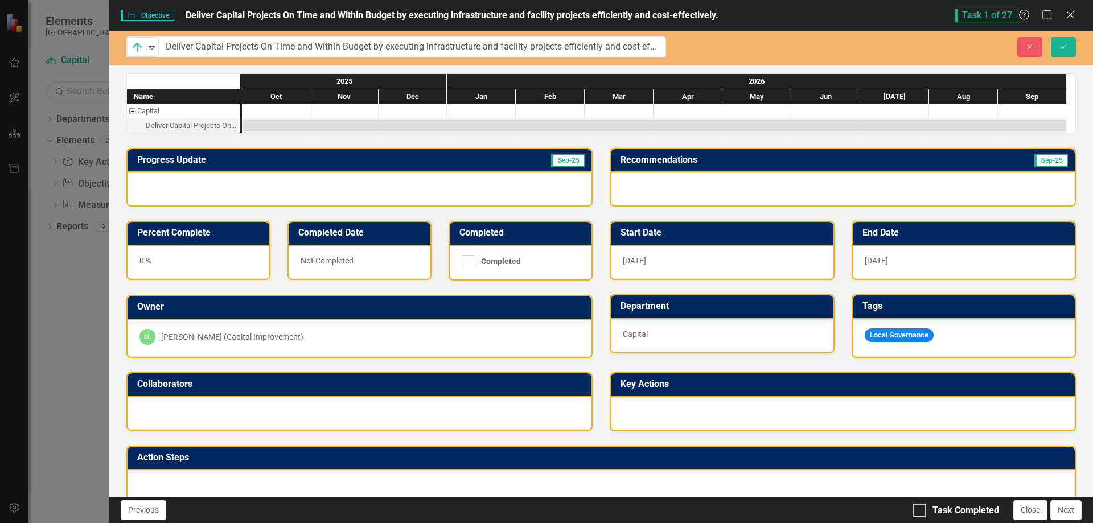
click at [161, 185] on div at bounding box center [359, 188] width 464 height 33
